Goal: Task Accomplishment & Management: Use online tool/utility

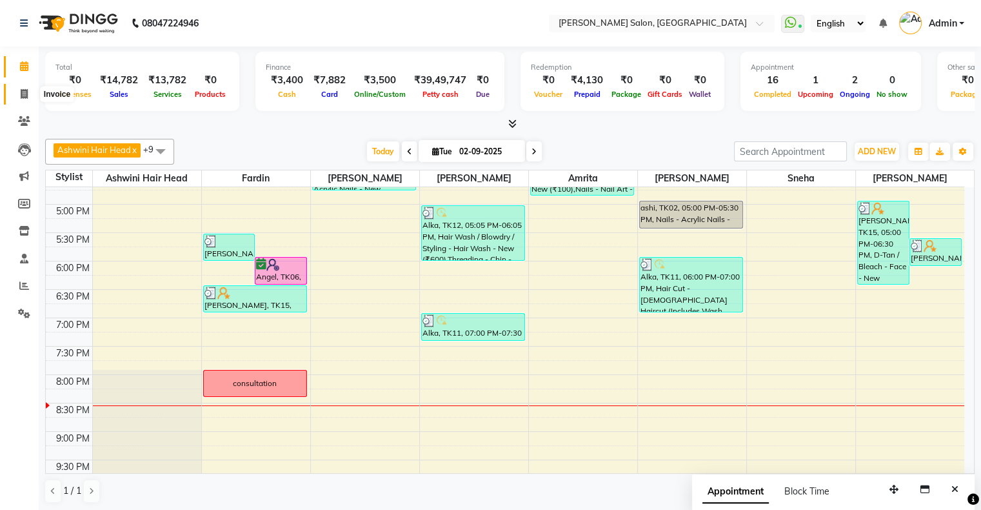
click at [24, 92] on icon at bounding box center [24, 94] width 7 height 10
select select "service"
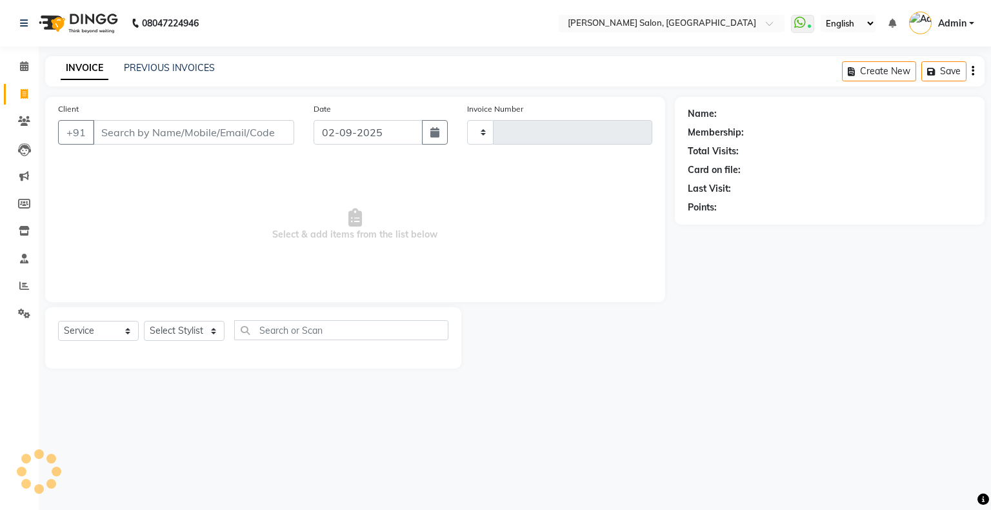
type input "1546"
select select "4073"
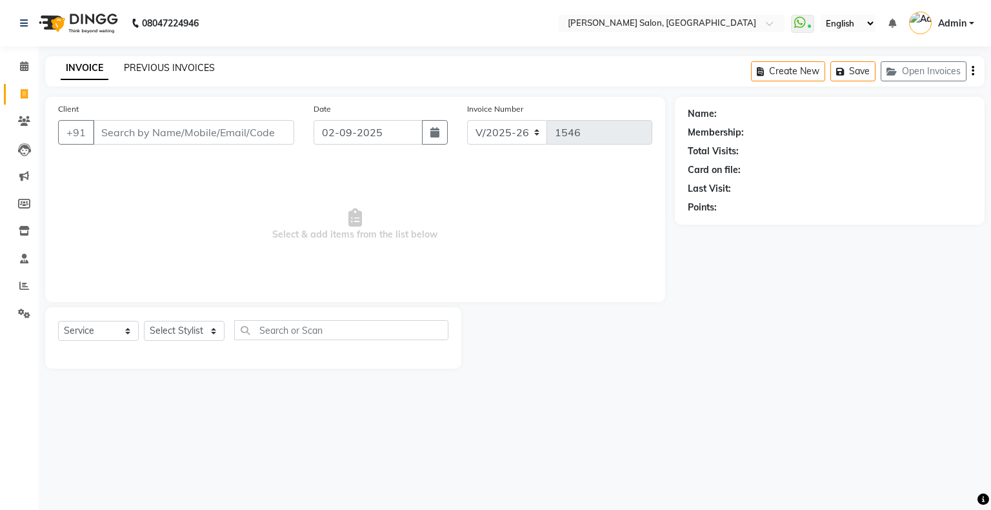
click at [151, 71] on link "PREVIOUS INVOICES" at bounding box center [169, 68] width 91 height 12
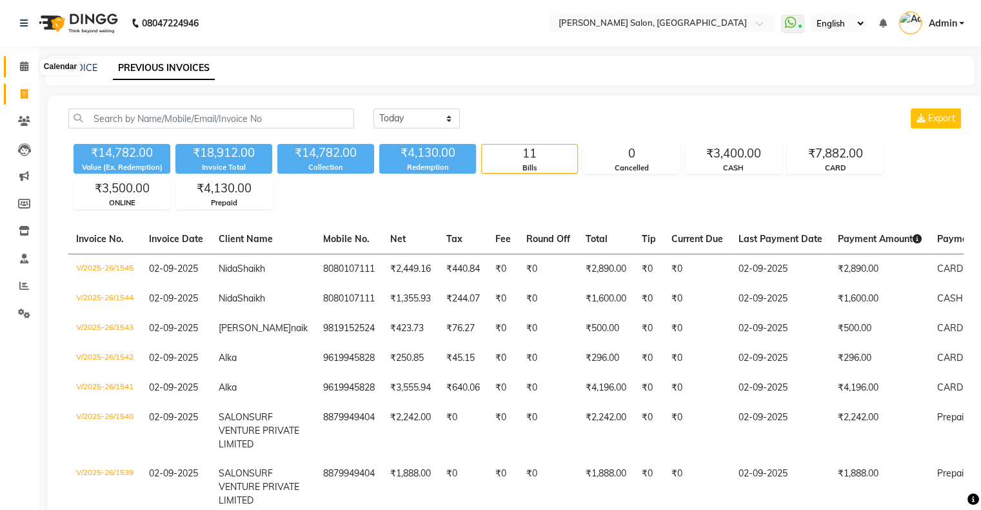
click at [21, 68] on icon at bounding box center [24, 66] width 8 height 10
